Goal: Obtain resource: Obtain resource

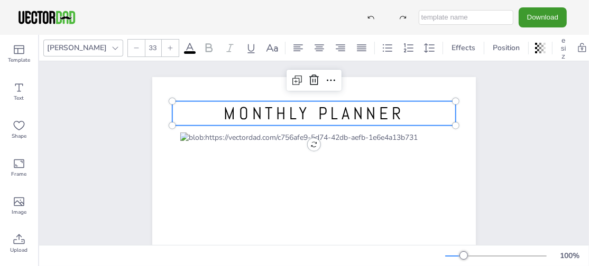
click at [363, 110] on span "MONTHLY PLANNER" at bounding box center [314, 114] width 180 height 22
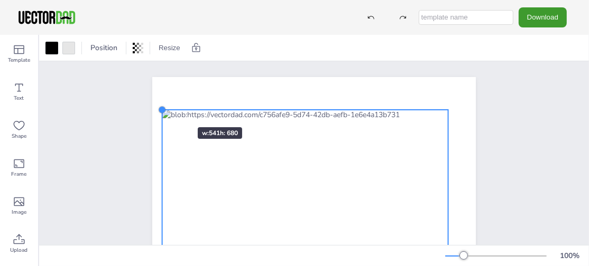
drag, startPoint x: 174, startPoint y: 131, endPoint x: 166, endPoint y: 108, distance: 24.3
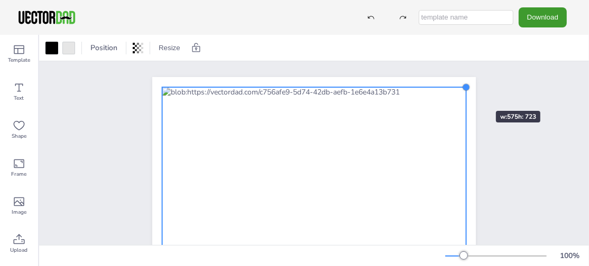
drag, startPoint x: 446, startPoint y: 110, endPoint x: 464, endPoint y: 92, distance: 25.4
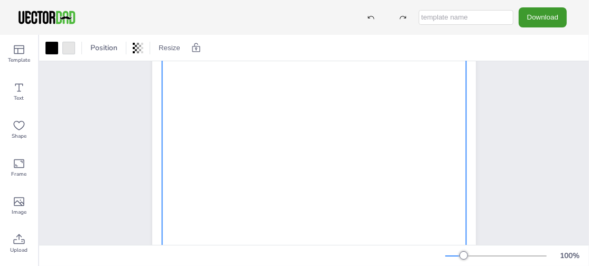
scroll to position [274, 0]
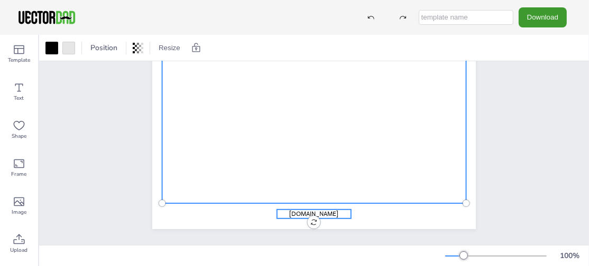
click at [308, 210] on span "[DOMAIN_NAME]" at bounding box center [313, 214] width 49 height 8
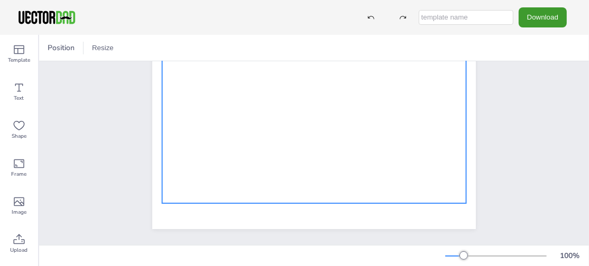
click at [301, 146] on div at bounding box center [314, 12] width 304 height 382
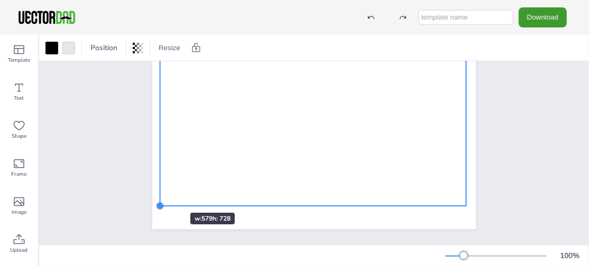
click at [159, 202] on div at bounding box center [160, 206] width 8 height 8
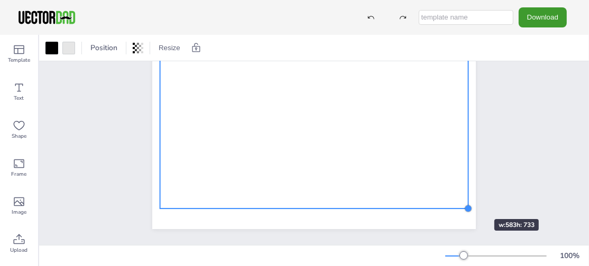
click at [464, 205] on div at bounding box center [468, 209] width 8 height 8
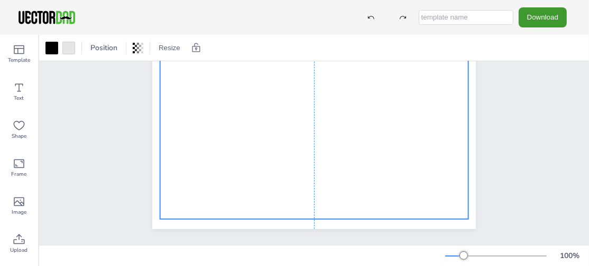
drag, startPoint x: 298, startPoint y: 151, endPoint x: 299, endPoint y: 162, distance: 10.7
click at [299, 162] on div at bounding box center [314, 25] width 308 height 387
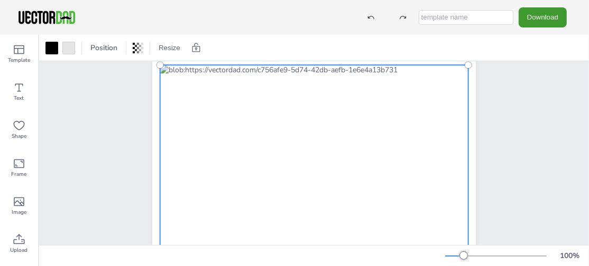
scroll to position [0, 0]
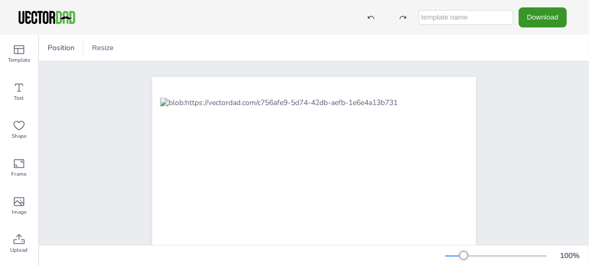
click at [541, 19] on button "Download" at bounding box center [543, 17] width 48 height 20
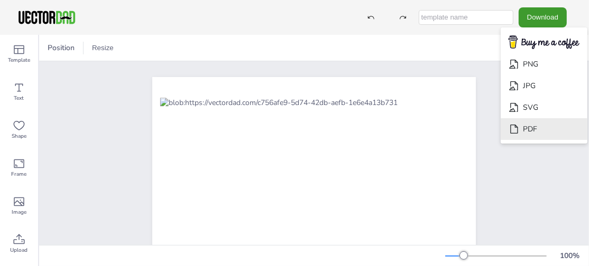
click at [542, 127] on li "PDF" at bounding box center [544, 129] width 87 height 22
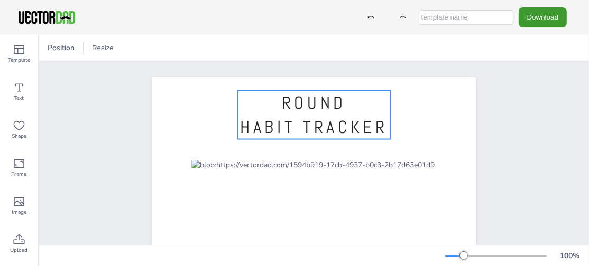
click at [293, 110] on span "ROUND" at bounding box center [314, 103] width 64 height 22
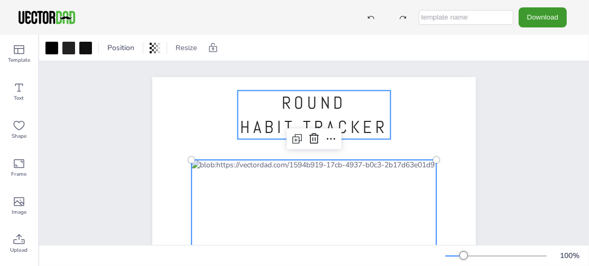
click at [310, 107] on span "ROUND" at bounding box center [314, 103] width 64 height 22
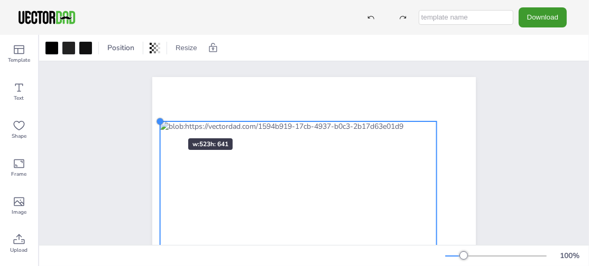
drag, startPoint x: 187, startPoint y: 158, endPoint x: 156, endPoint y: 119, distance: 49.0
click at [156, 119] on div at bounding box center [160, 121] width 8 height 8
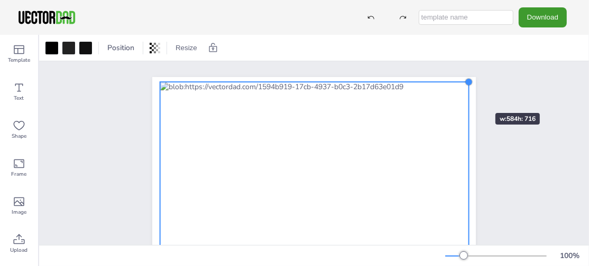
drag, startPoint x: 431, startPoint y: 119, endPoint x: 464, endPoint y: 94, distance: 41.0
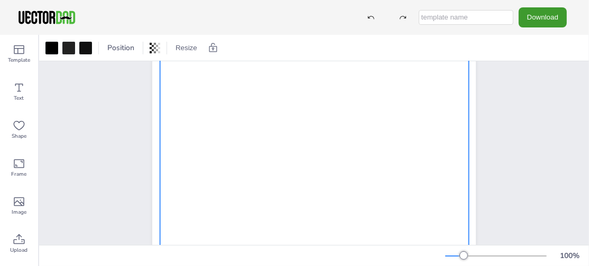
scroll to position [274, 0]
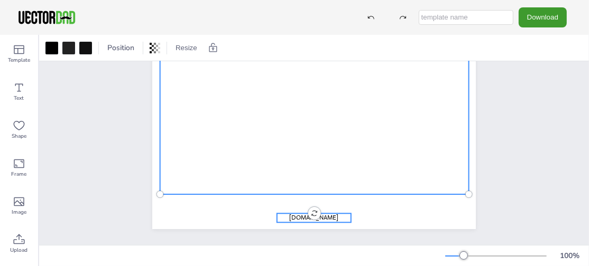
click at [319, 214] on span "[DOMAIN_NAME]" at bounding box center [313, 218] width 49 height 8
click at [286, 133] on div at bounding box center [314, 5] width 309 height 378
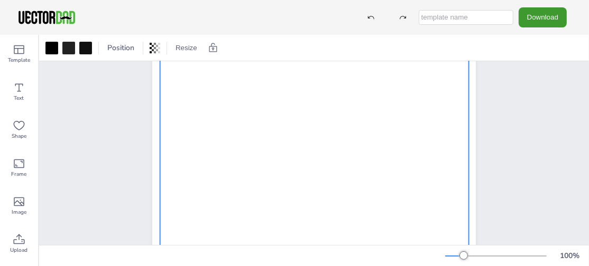
scroll to position [0, 0]
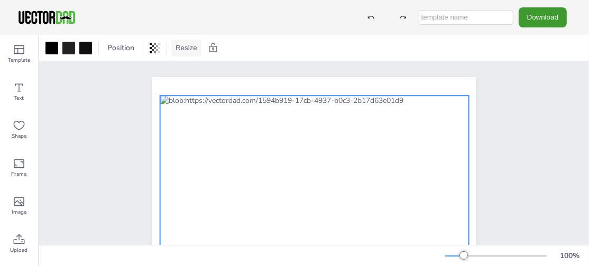
click at [177, 44] on button "Resize" at bounding box center [186, 48] width 30 height 17
click at [326, 72] on icon at bounding box center [331, 74] width 13 height 13
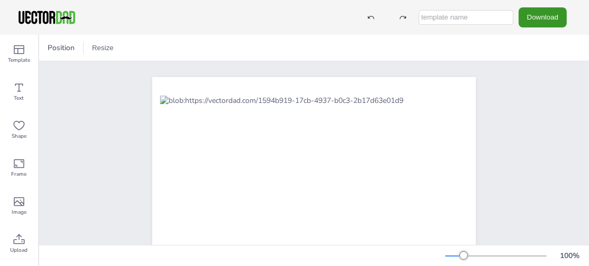
click at [531, 15] on button "Download" at bounding box center [543, 17] width 48 height 20
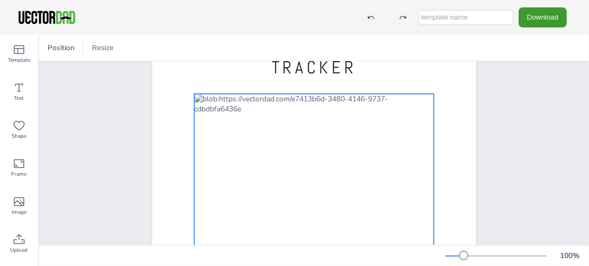
scroll to position [70, 0]
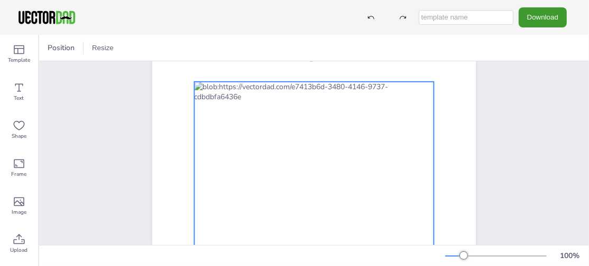
click at [287, 161] on div at bounding box center [313, 236] width 239 height 308
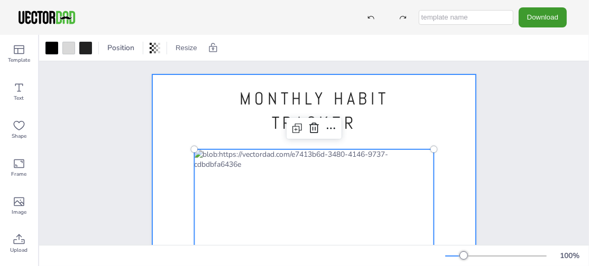
scroll to position [0, 0]
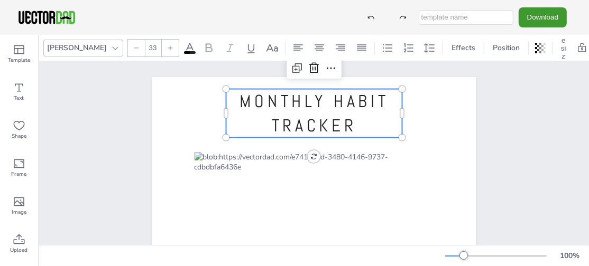
click at [363, 99] on span "MONTHLY HABIT TRACKER" at bounding box center [314, 113] width 150 height 47
click at [323, 127] on span "MONTHLY HABIT TRACKER" at bounding box center [314, 113] width 150 height 47
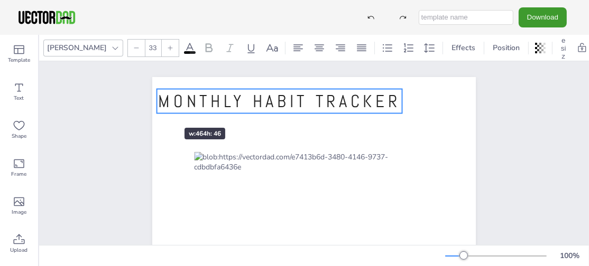
drag, startPoint x: 222, startPoint y: 114, endPoint x: 153, endPoint y: 109, distance: 69.4
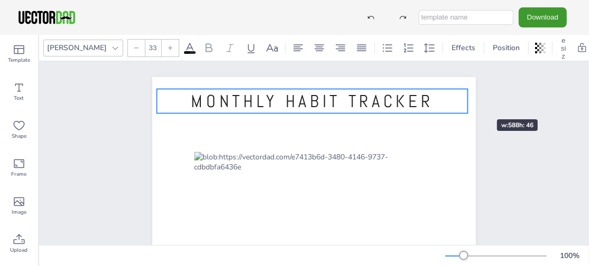
drag, startPoint x: 418, startPoint y: 101, endPoint x: 466, endPoint y: 100, distance: 48.1
click at [466, 100] on div at bounding box center [467, 101] width 8 height 24
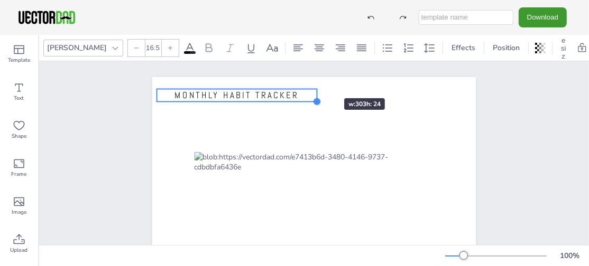
type input "16.4"
drag, startPoint x: 456, startPoint y: 108, endPoint x: 307, endPoint y: 78, distance: 152.5
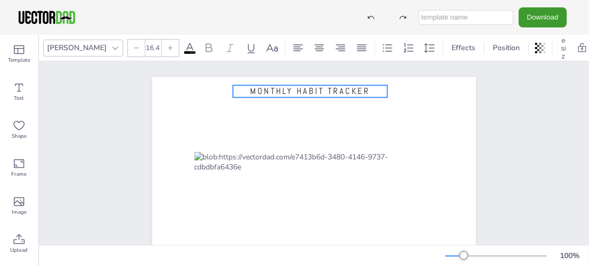
drag, startPoint x: 262, startPoint y: 93, endPoint x: 338, endPoint y: 89, distance: 76.2
click at [338, 89] on span "MONTHLY HABIT TRACKER" at bounding box center [310, 91] width 120 height 11
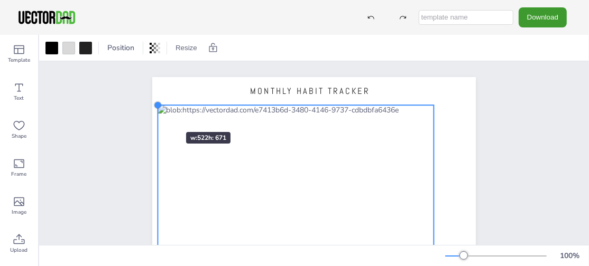
drag, startPoint x: 191, startPoint y: 151, endPoint x: 154, endPoint y: 113, distance: 52.3
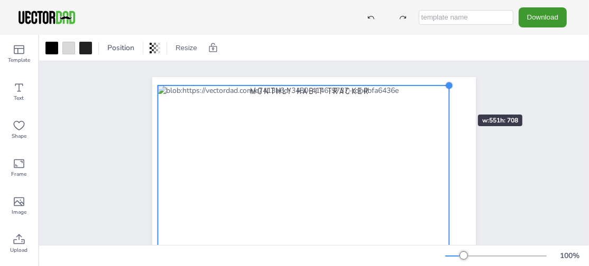
drag, startPoint x: 431, startPoint y: 104, endPoint x: 446, endPoint y: 96, distance: 17.5
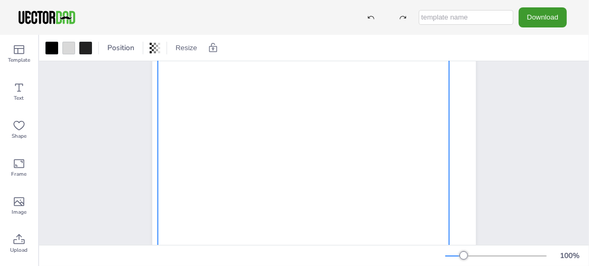
scroll to position [274, 0]
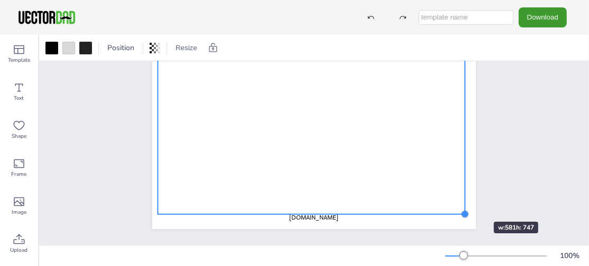
drag, startPoint x: 446, startPoint y: 186, endPoint x: 462, endPoint y: 203, distance: 23.2
click at [462, 210] on div at bounding box center [465, 214] width 8 height 8
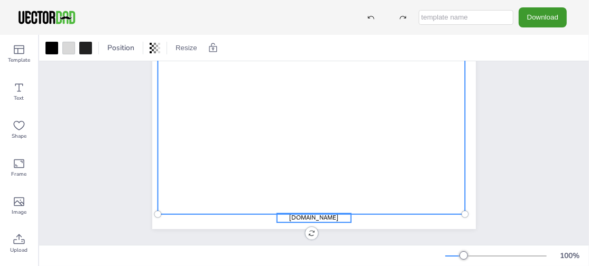
click at [321, 214] on span "[DOMAIN_NAME]" at bounding box center [313, 218] width 49 height 8
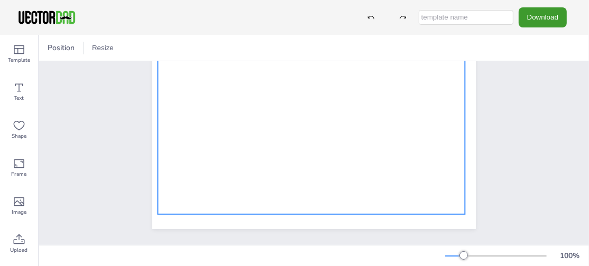
click at [391, 170] on div at bounding box center [311, 17] width 307 height 395
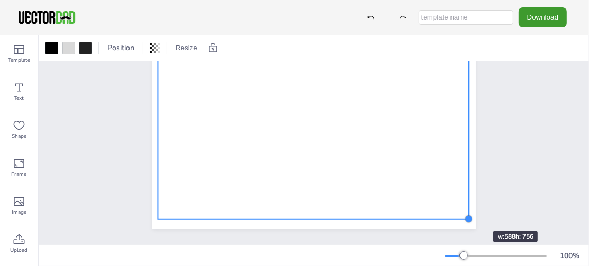
click at [465, 215] on div at bounding box center [469, 219] width 8 height 8
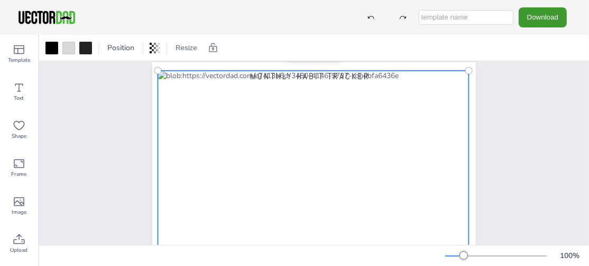
scroll to position [0, 0]
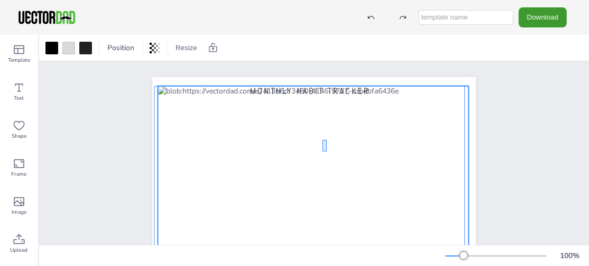
drag, startPoint x: 322, startPoint y: 140, endPoint x: 326, endPoint y: 152, distance: 12.4
drag, startPoint x: 321, startPoint y: 101, endPoint x: 323, endPoint y: 87, distance: 14.5
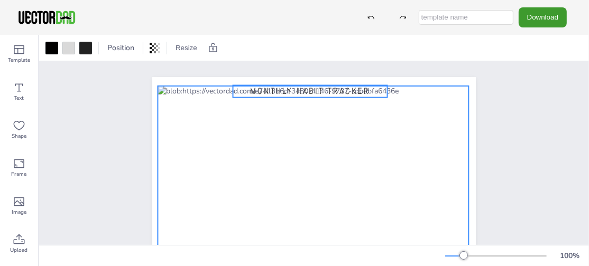
click at [324, 86] on p "MONTHLY HABIT TRACKER" at bounding box center [310, 92] width 154 height 12
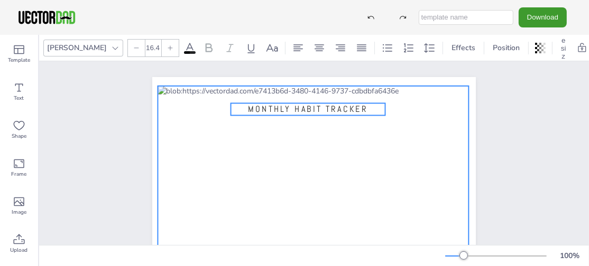
drag, startPoint x: 326, startPoint y: 90, endPoint x: 323, endPoint y: 108, distance: 18.1
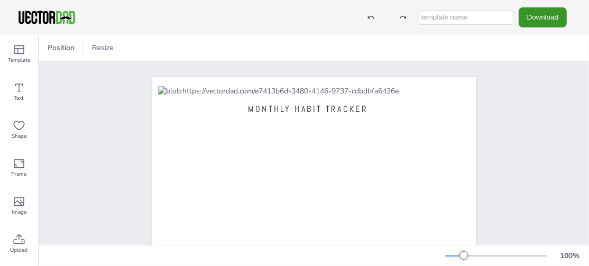
click at [533, 13] on button "Download" at bounding box center [543, 17] width 48 height 20
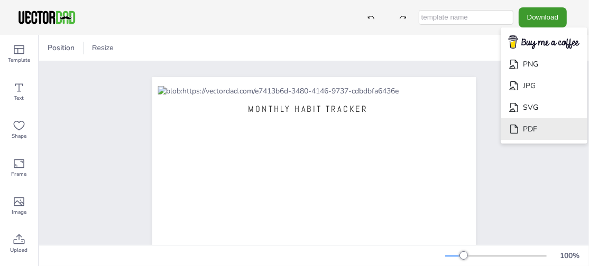
click at [541, 131] on li "PDF" at bounding box center [544, 129] width 87 height 22
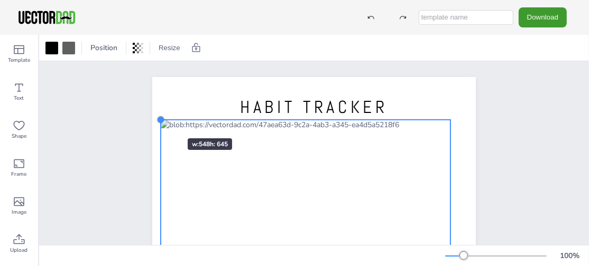
drag, startPoint x: 172, startPoint y: 139, endPoint x: 156, endPoint y: 119, distance: 25.2
click at [156, 119] on div at bounding box center [160, 120] width 8 height 8
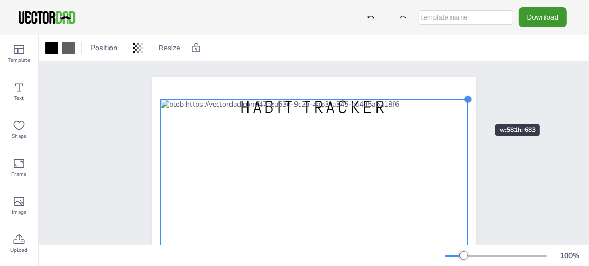
drag, startPoint x: 446, startPoint y: 118, endPoint x: 464, endPoint y: 105, distance: 21.9
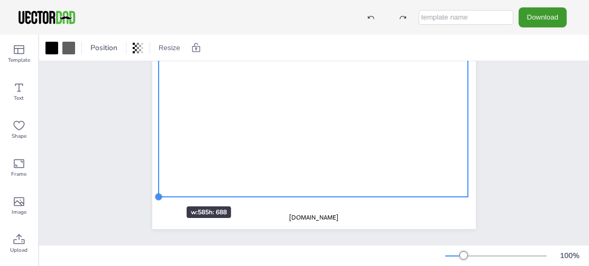
drag, startPoint x: 156, startPoint y: 186, endPoint x: 209, endPoint y: 181, distance: 52.5
click at [155, 193] on div at bounding box center [158, 197] width 8 height 8
click at [464, 194] on div at bounding box center [468, 198] width 8 height 8
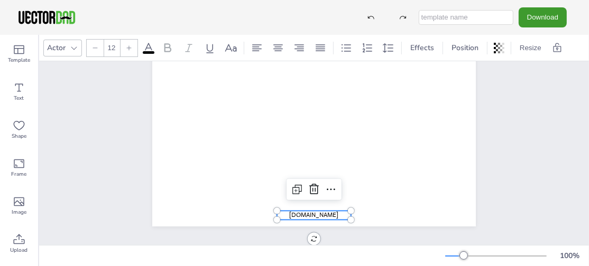
click at [327, 211] on span "[DOMAIN_NAME]" at bounding box center [313, 215] width 49 height 8
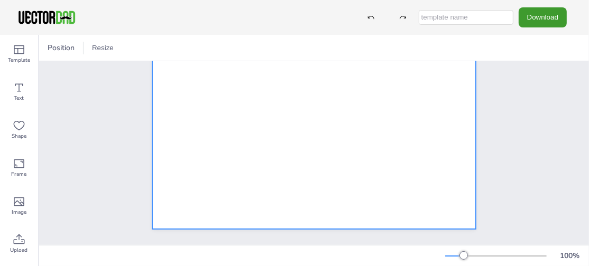
scroll to position [0, 0]
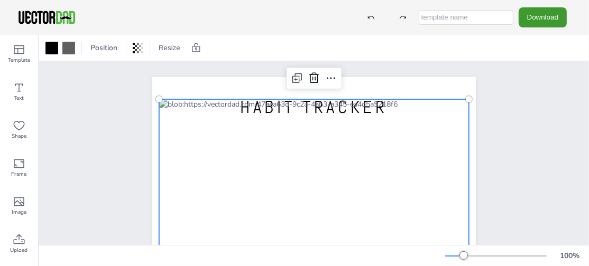
drag, startPoint x: 343, startPoint y: 112, endPoint x: 334, endPoint y: 113, distance: 9.6
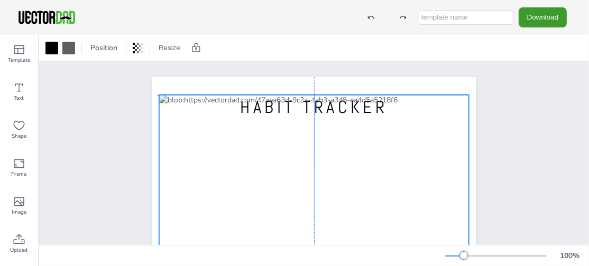
drag, startPoint x: 319, startPoint y: 127, endPoint x: 319, endPoint y: 115, distance: 12.2
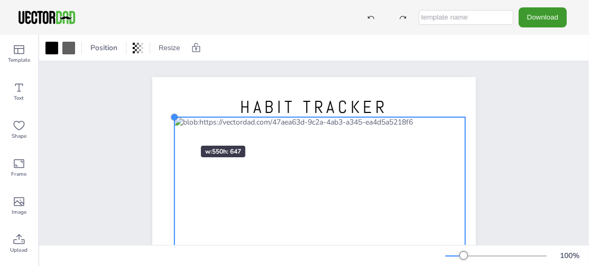
drag, startPoint x: 150, startPoint y: 96, endPoint x: 169, endPoint y: 127, distance: 36.5
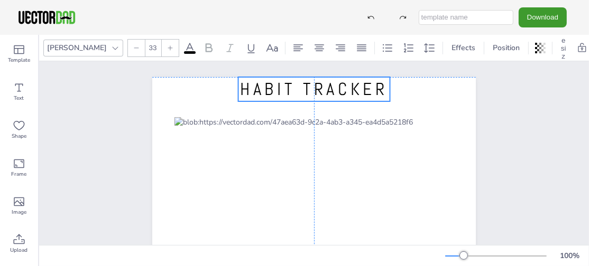
drag, startPoint x: 280, startPoint y: 107, endPoint x: 281, endPoint y: 89, distance: 18.5
click at [281, 89] on span "HABIT TRACKER" at bounding box center [314, 89] width 148 height 22
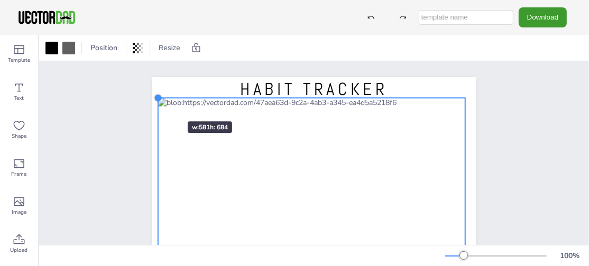
drag, startPoint x: 172, startPoint y: 117, endPoint x: 156, endPoint y: 103, distance: 22.1
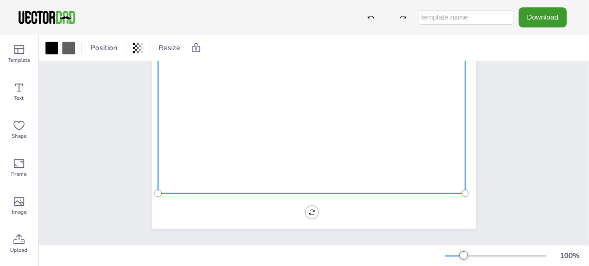
scroll to position [274, 0]
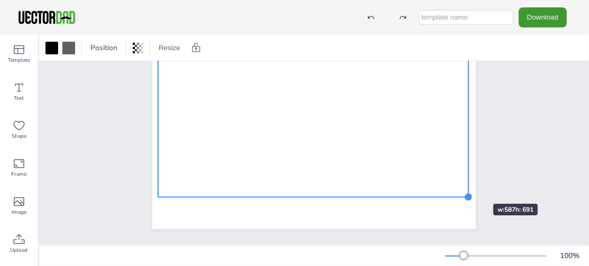
click at [464, 193] on div at bounding box center [468, 197] width 8 height 8
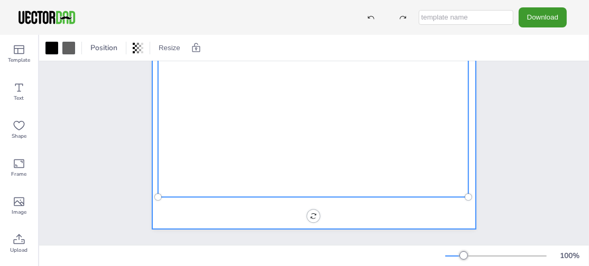
click at [419, 205] on div at bounding box center [313, 20] width 323 height 418
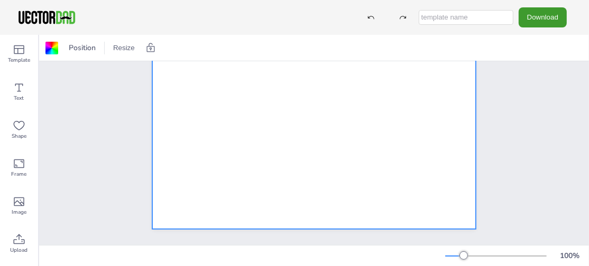
scroll to position [0, 0]
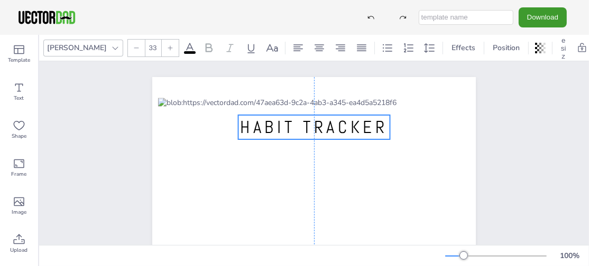
drag, startPoint x: 318, startPoint y: 91, endPoint x: 320, endPoint y: 130, distance: 38.1
click at [320, 77] on div "HABIT TRACKER" at bounding box center [313, 77] width 323 height 0
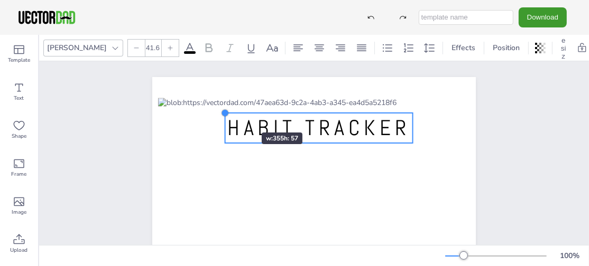
type input "42.3"
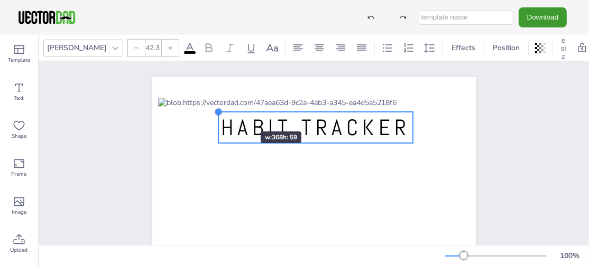
drag, startPoint x: 234, startPoint y: 116, endPoint x: 229, endPoint y: 113, distance: 5.7
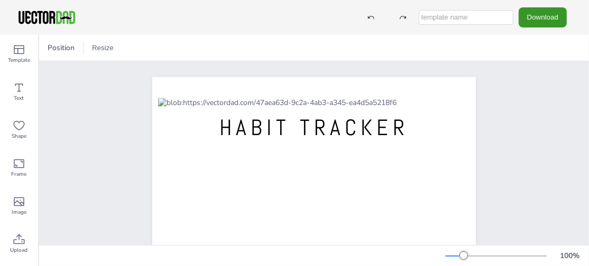
click at [544, 19] on button "Download" at bounding box center [543, 17] width 48 height 20
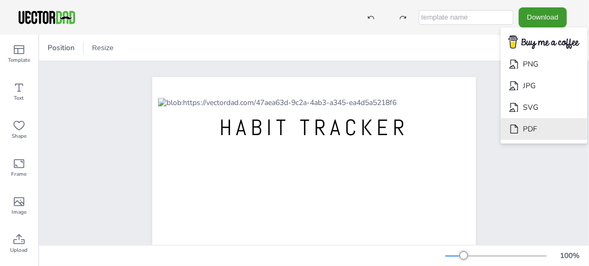
click at [538, 134] on li "PDF" at bounding box center [544, 129] width 87 height 22
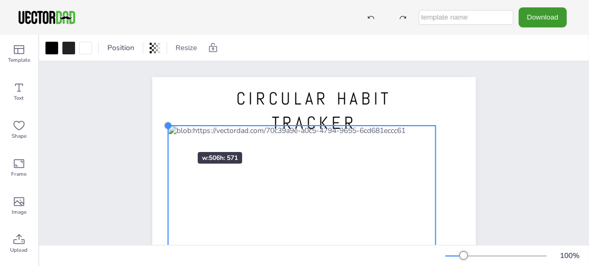
drag, startPoint x: 190, startPoint y: 153, endPoint x: 166, endPoint y: 133, distance: 31.5
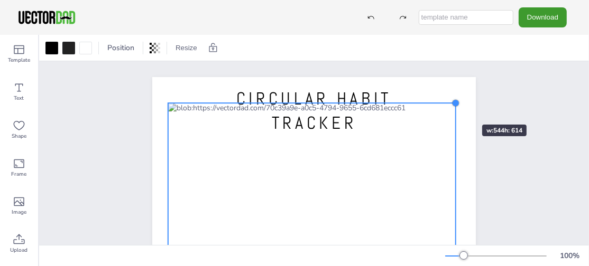
drag, startPoint x: 430, startPoint y: 125, endPoint x: 450, endPoint y: 106, distance: 28.0
click at [451, 106] on div at bounding box center [455, 103] width 8 height 8
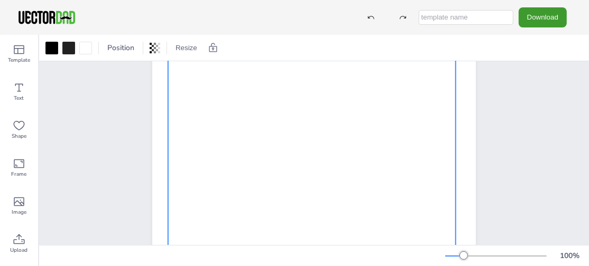
scroll to position [274, 0]
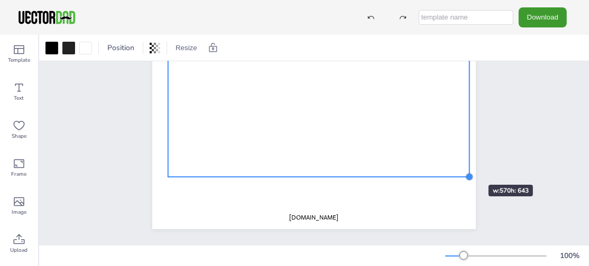
drag, startPoint x: 450, startPoint y: 151, endPoint x: 357, endPoint y: 160, distance: 93.5
click at [456, 165] on div "CIRCULAR HABIT TRACKER [DOMAIN_NAME]" at bounding box center [313, 20] width 323 height 418
click at [168, 165] on div at bounding box center [318, 6] width 300 height 339
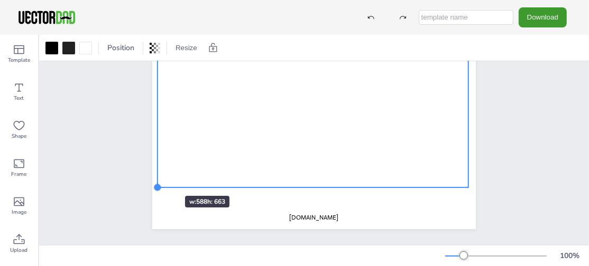
drag, startPoint x: 164, startPoint y: 167, endPoint x: 153, endPoint y: 177, distance: 15.0
click at [153, 184] on div at bounding box center [157, 188] width 8 height 8
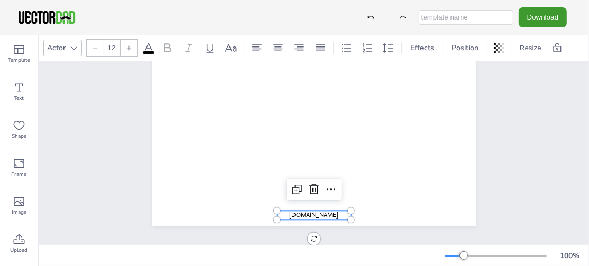
click at [325, 211] on span "[DOMAIN_NAME]" at bounding box center [313, 215] width 49 height 8
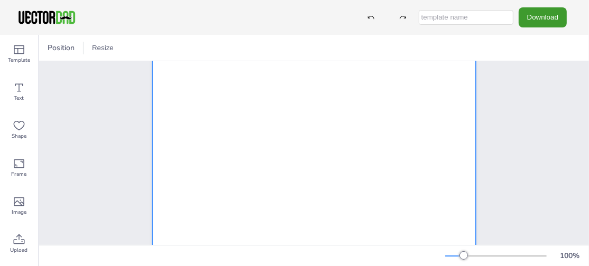
scroll to position [0, 0]
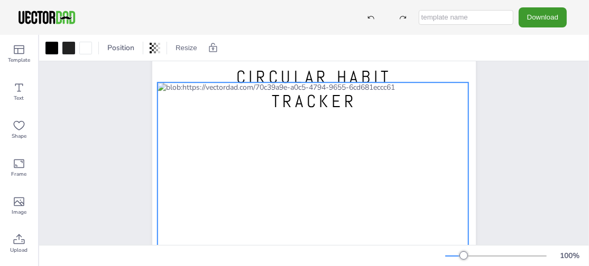
scroll to position [42, 0]
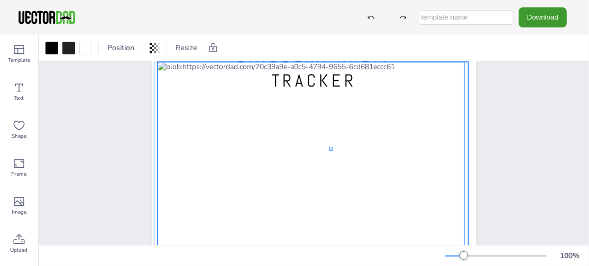
click at [332, 151] on div at bounding box center [313, 237] width 311 height 350
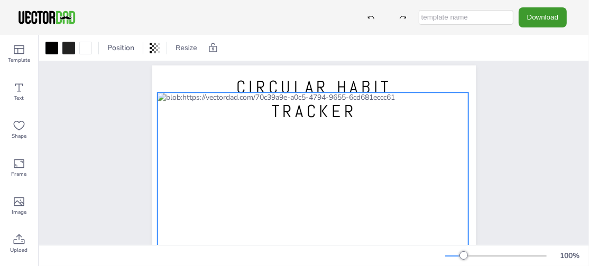
scroll to position [0, 0]
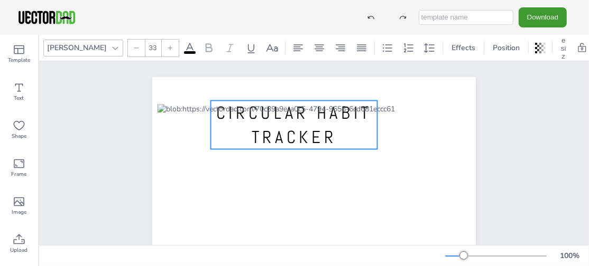
drag, startPoint x: 293, startPoint y: 95, endPoint x: 273, endPoint y: 109, distance: 24.6
click at [273, 77] on div "CIRCULAR HABIT TRACKER" at bounding box center [313, 77] width 323 height 0
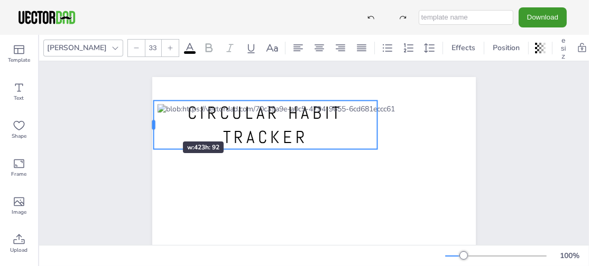
drag, startPoint x: 208, startPoint y: 123, endPoint x: 151, endPoint y: 123, distance: 57.1
click at [151, 123] on div at bounding box center [154, 125] width 8 height 49
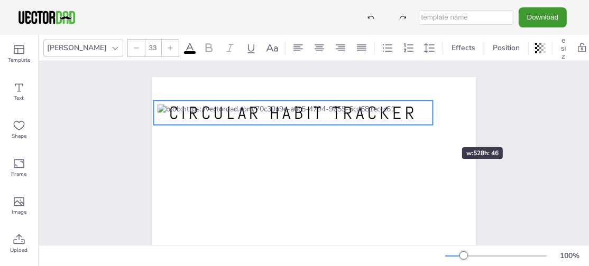
drag, startPoint x: 375, startPoint y: 123, endPoint x: 430, endPoint y: 128, distance: 55.8
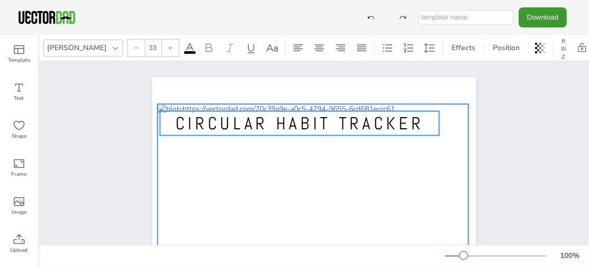
drag, startPoint x: 400, startPoint y: 115, endPoint x: 406, endPoint y: 126, distance: 12.3
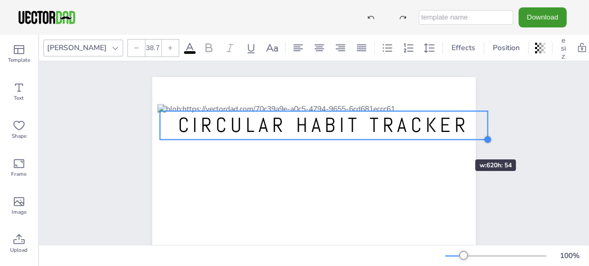
type input "38"
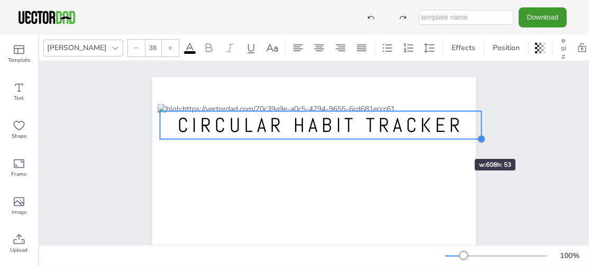
drag, startPoint x: 437, startPoint y: 136, endPoint x: 443, endPoint y: 140, distance: 7.3
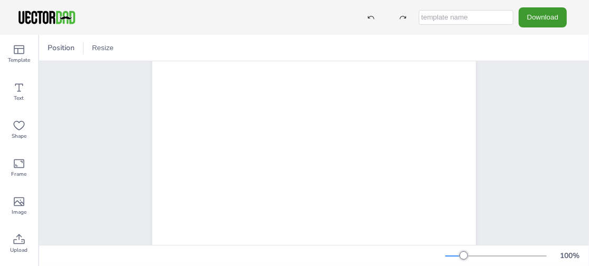
scroll to position [274, 0]
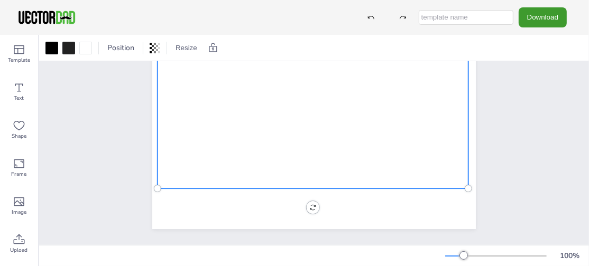
click at [432, 138] on div at bounding box center [313, 13] width 311 height 350
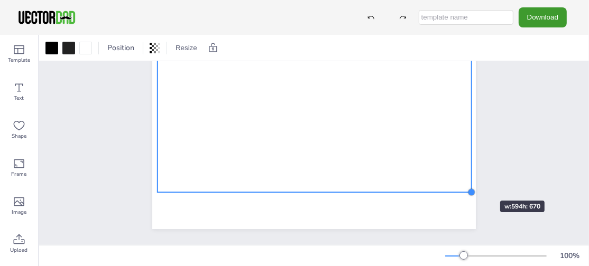
click at [468, 188] on div at bounding box center [471, 192] width 8 height 8
click at [487, 166] on div "CIRCULAR HABIT TRACKER" at bounding box center [313, 20] width 355 height 418
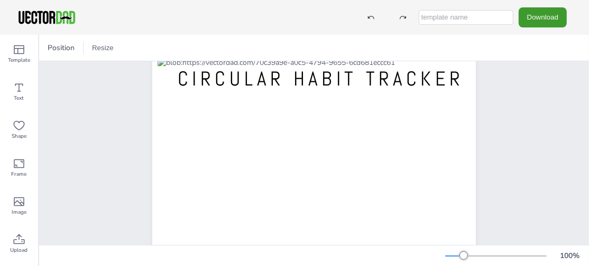
scroll to position [0, 0]
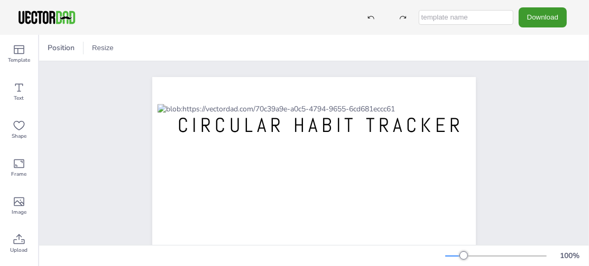
click at [567, 13] on div "Download" at bounding box center [463, 17] width 217 height 20
click at [552, 12] on button "Download" at bounding box center [543, 17] width 48 height 20
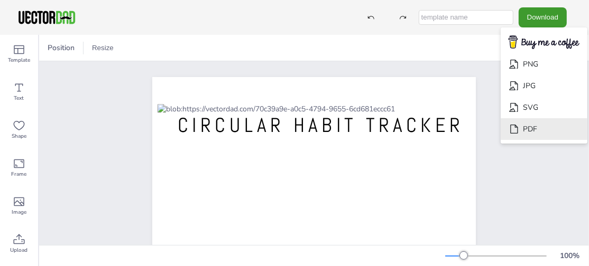
click at [548, 135] on li "PDF" at bounding box center [544, 129] width 87 height 22
